Goal: Information Seeking & Learning: Learn about a topic

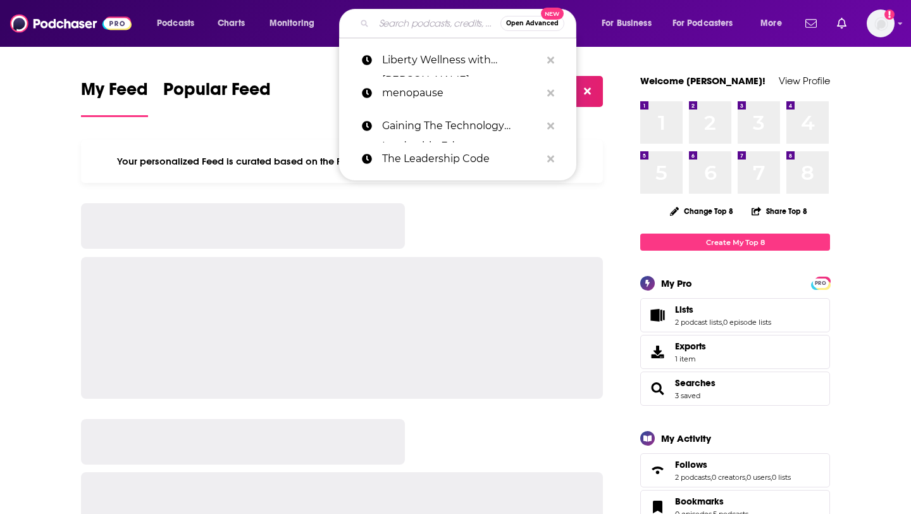
click at [404, 32] on input "Search podcasts, credits, & more..." at bounding box center [437, 23] width 127 height 20
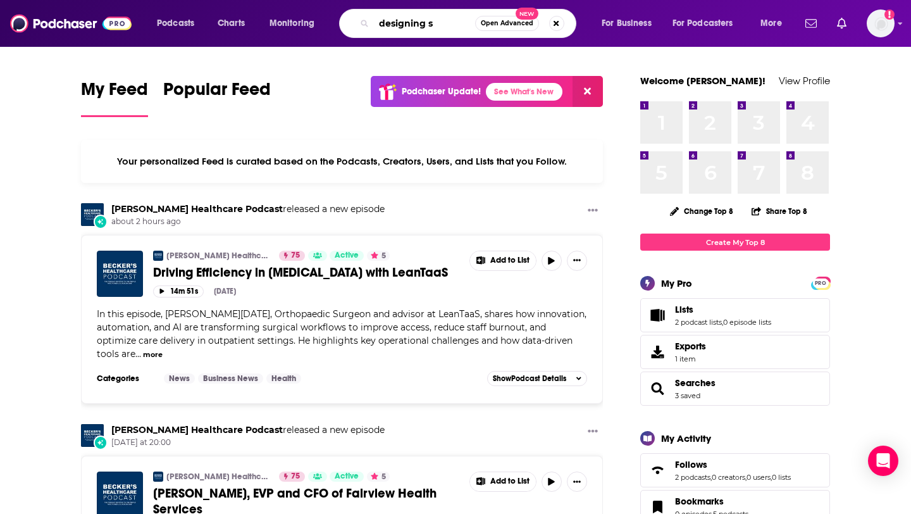
drag, startPoint x: 442, startPoint y: 27, endPoint x: 309, endPoint y: 27, distance: 132.2
click at [309, 27] on div "Podcasts Charts Monitoring designing s Open Advanced New For Business For Podca…" at bounding box center [471, 23] width 646 height 29
paste input "DESIGNING SUCCESSFUL STARTUPS"
type input "DESIGNING SUCCESSFUL STARTUPS"
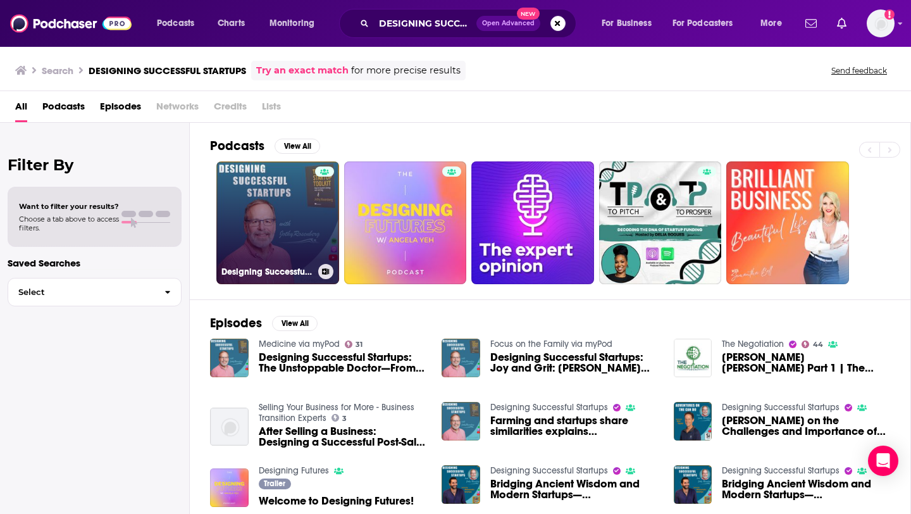
click at [294, 214] on link "Designing Successful Startups" at bounding box center [277, 222] width 123 height 123
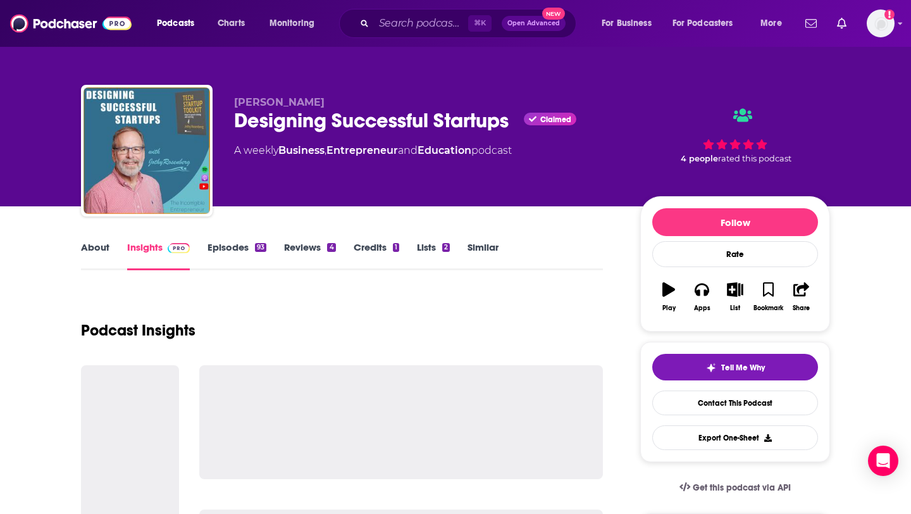
click at [89, 254] on link "About" at bounding box center [95, 255] width 28 height 29
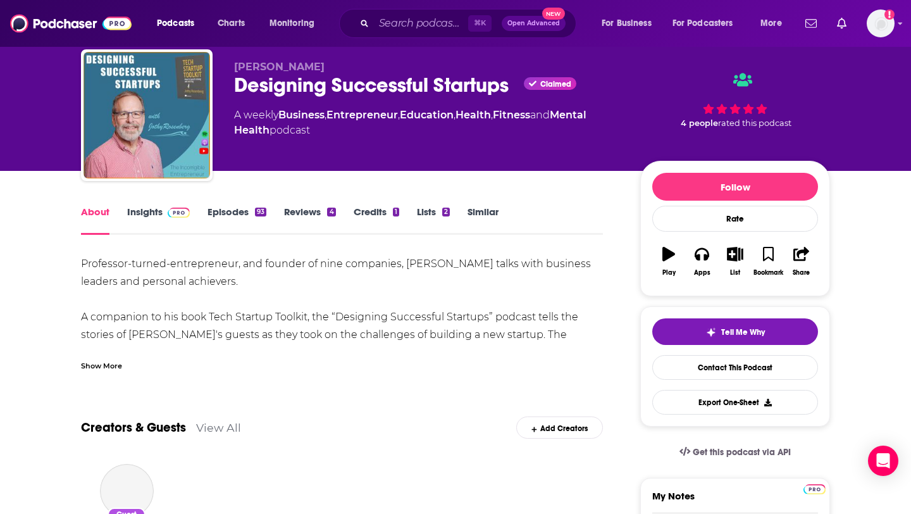
scroll to position [40, 0]
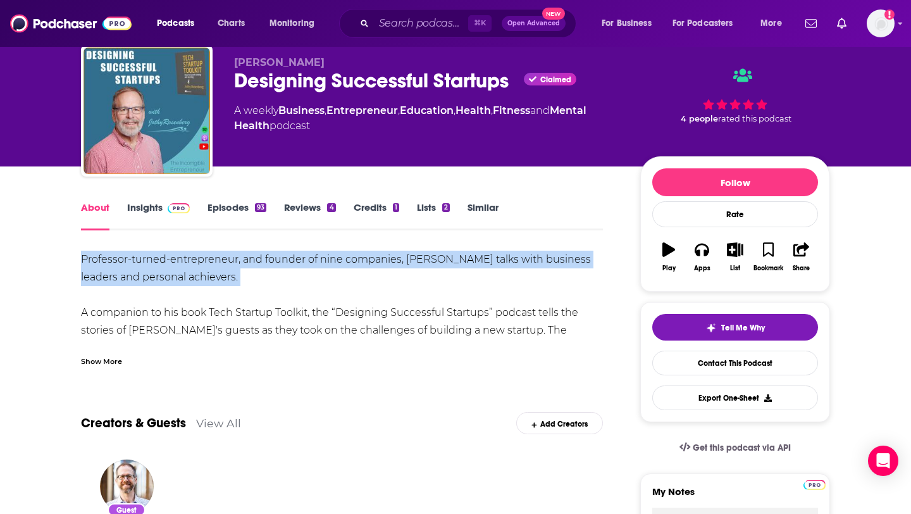
drag, startPoint x: 73, startPoint y: 258, endPoint x: 135, endPoint y: 326, distance: 92.3
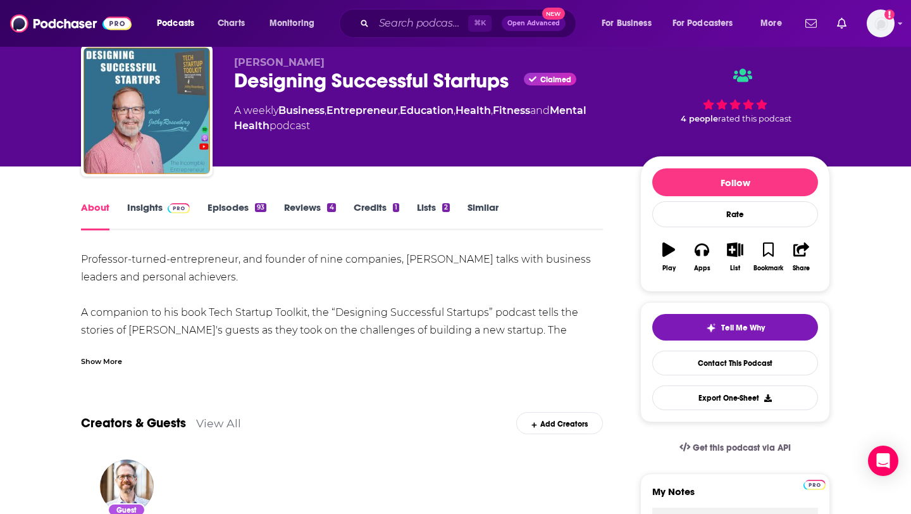
click at [121, 364] on div "Show More" at bounding box center [101, 360] width 41 height 12
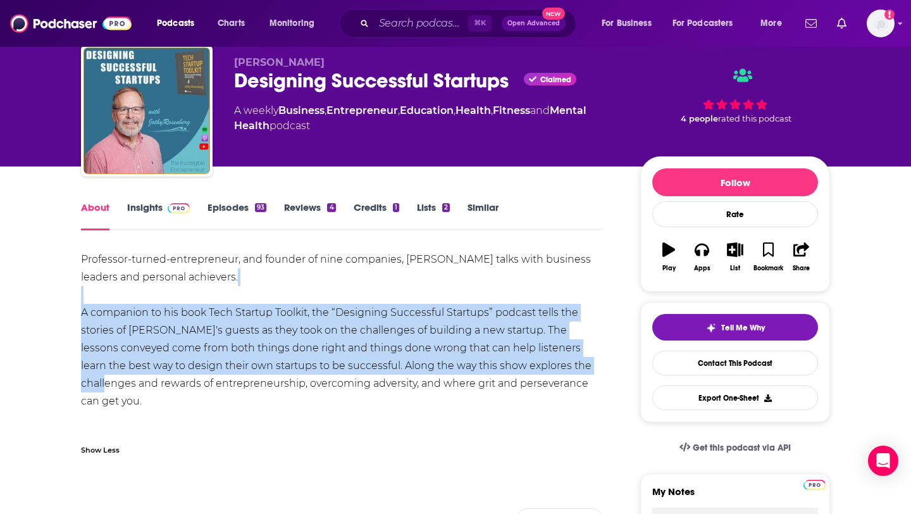
drag, startPoint x: 546, startPoint y: 374, endPoint x: 186, endPoint y: 302, distance: 367.2
click at [186, 302] on div "Professor-turned-entrepreneur, and founder of nine companies, Jothy Rosenberg t…" at bounding box center [342, 348] width 522 height 195
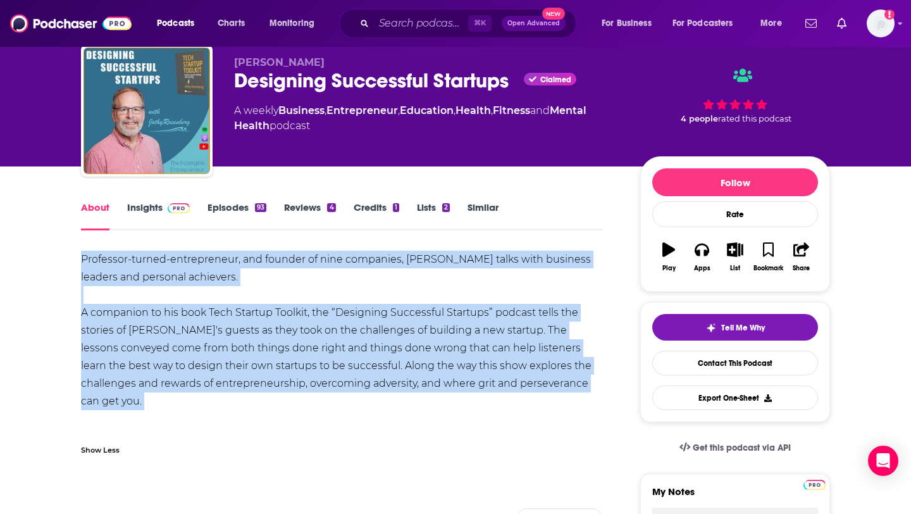
drag, startPoint x: 83, startPoint y: 256, endPoint x: 604, endPoint y: 401, distance: 540.5
copy div "Professor-turned-entrepreneur, and founder of nine companies, Jothy Rosenberg t…"
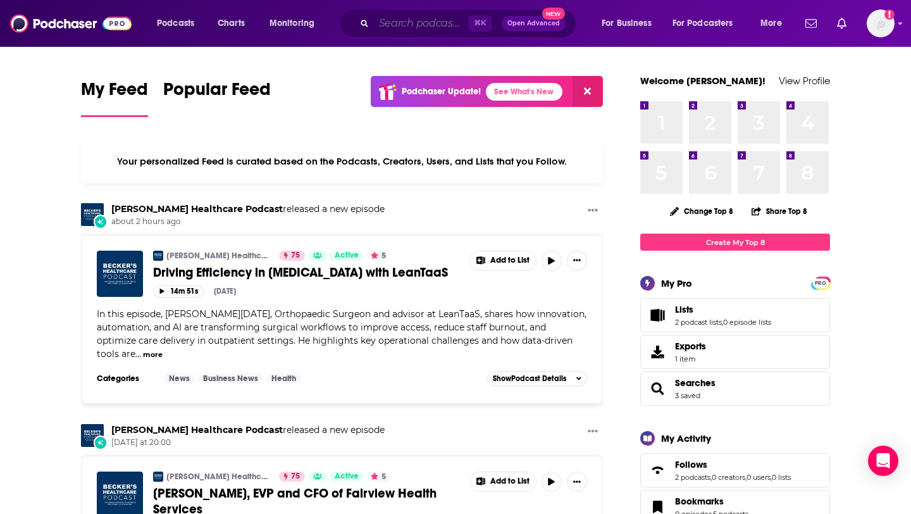
click at [442, 28] on input "Search podcasts, credits, & more..." at bounding box center [421, 23] width 94 height 20
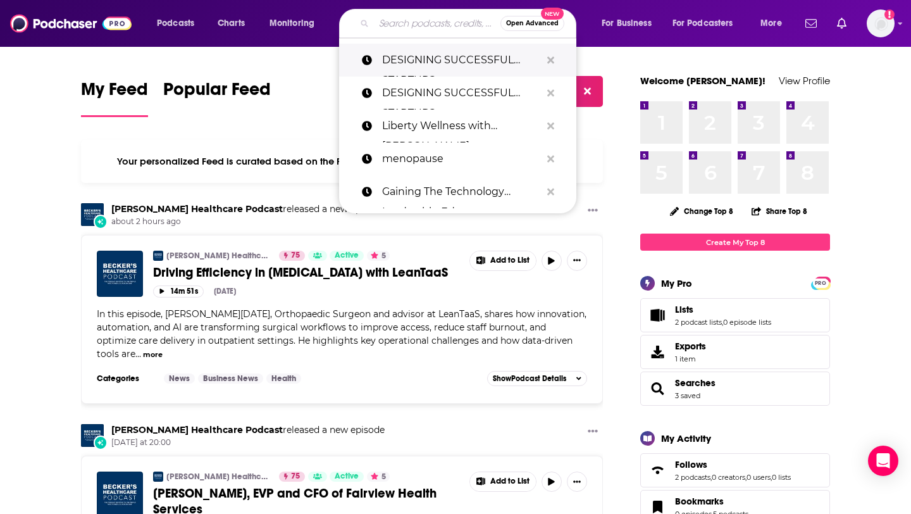
click at [451, 53] on p "DESIGNING SUCCESSFUL STARTUPS" at bounding box center [461, 60] width 159 height 33
type input "DESIGNING SUCCESSFUL STARTUPS"
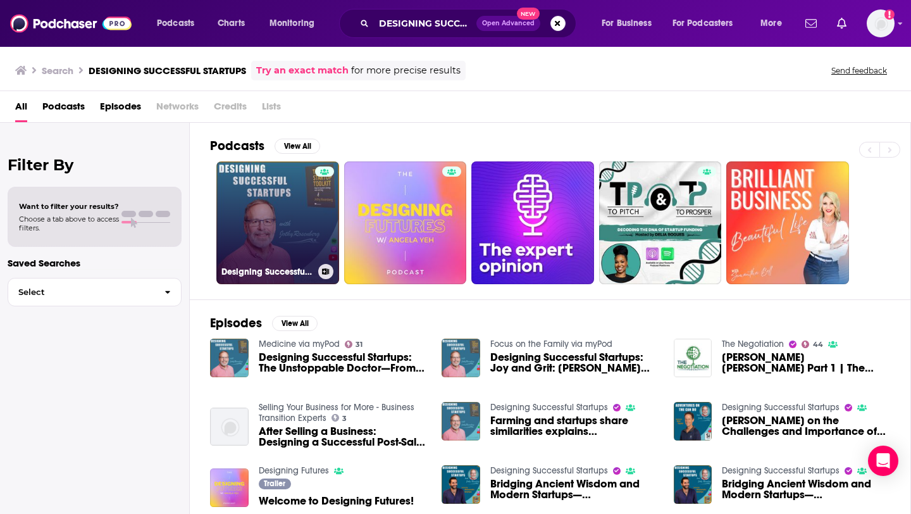
click at [266, 206] on link "Designing Successful Startups" at bounding box center [277, 222] width 123 height 123
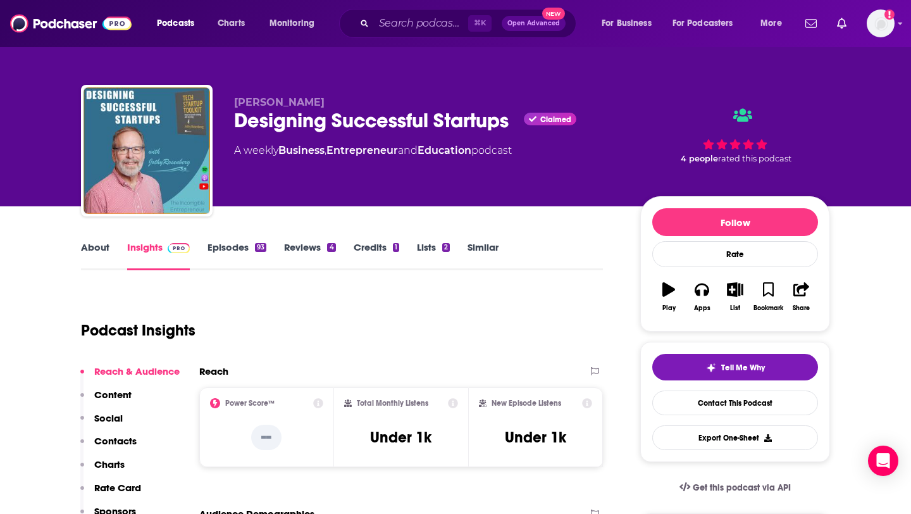
click at [227, 251] on link "Episodes 93" at bounding box center [237, 255] width 59 height 29
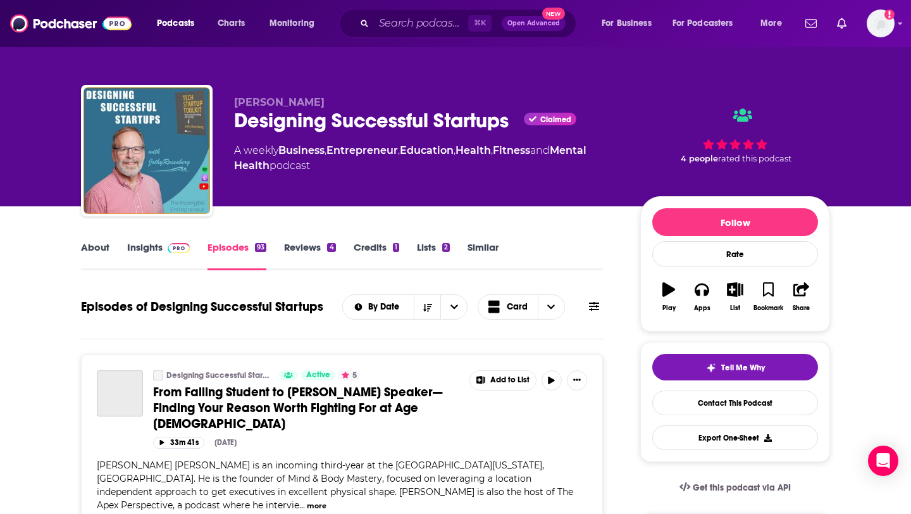
scroll to position [116, 0]
